Goal: Entertainment & Leisure: Consume media (video, audio)

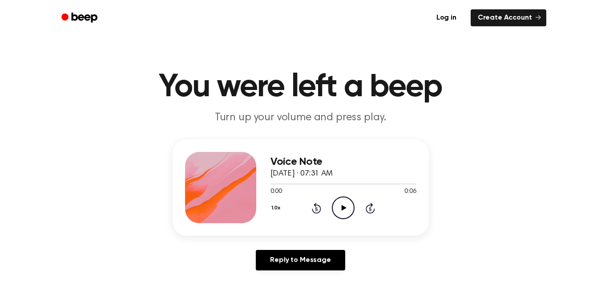
click at [340, 209] on icon "Play Audio" at bounding box center [343, 207] width 23 height 23
click at [348, 204] on icon "Play Audio" at bounding box center [343, 207] width 23 height 23
click at [349, 200] on icon "Play Audio" at bounding box center [343, 207] width 23 height 23
click at [340, 212] on icon "Pause Audio" at bounding box center [343, 207] width 23 height 23
click at [346, 210] on icon "Play Audio" at bounding box center [343, 207] width 23 height 23
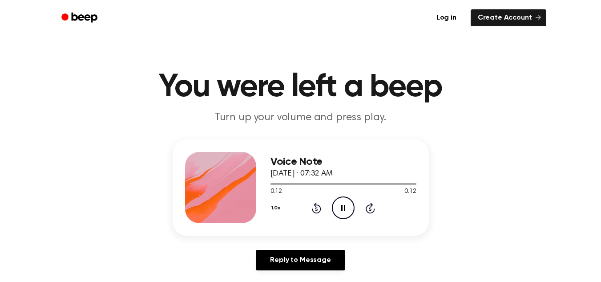
click at [346, 210] on icon "Pause Audio" at bounding box center [343, 207] width 23 height 23
click at [340, 211] on icon "Play Audio" at bounding box center [343, 207] width 23 height 23
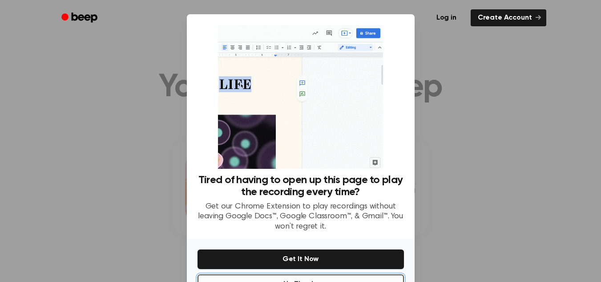
click at [389, 274] on button "No Thanks" at bounding box center [301, 284] width 206 height 20
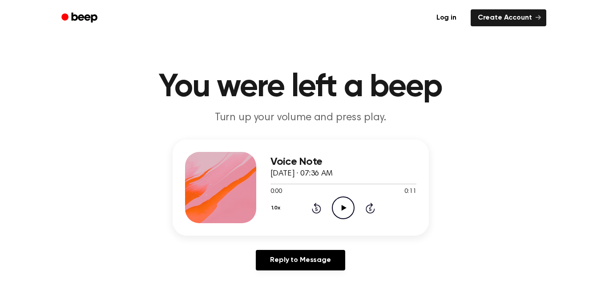
click at [342, 213] on icon "Play Audio" at bounding box center [343, 207] width 23 height 23
click at [345, 203] on icon "Play Audio" at bounding box center [343, 207] width 23 height 23
